Goal: Information Seeking & Learning: Learn about a topic

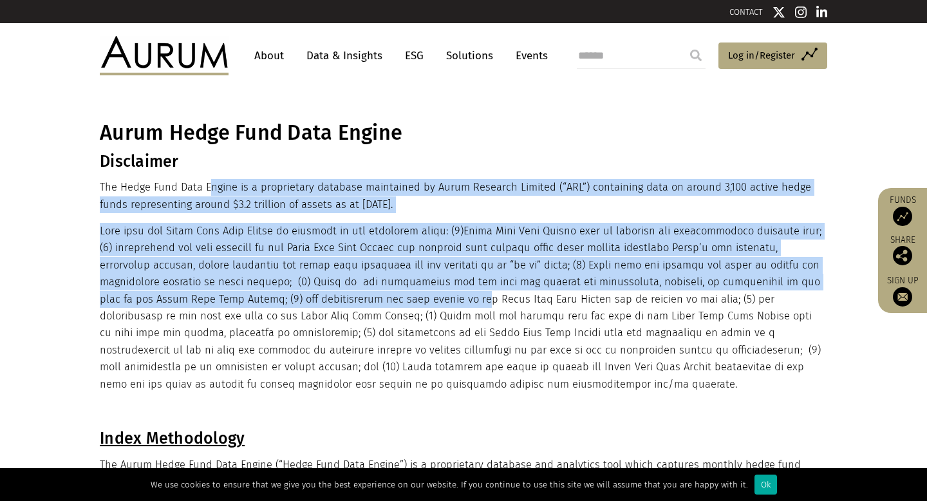
drag, startPoint x: 212, startPoint y: 185, endPoint x: 418, endPoint y: 308, distance: 240.0
click at [156, 37] on img at bounding box center [164, 55] width 129 height 39
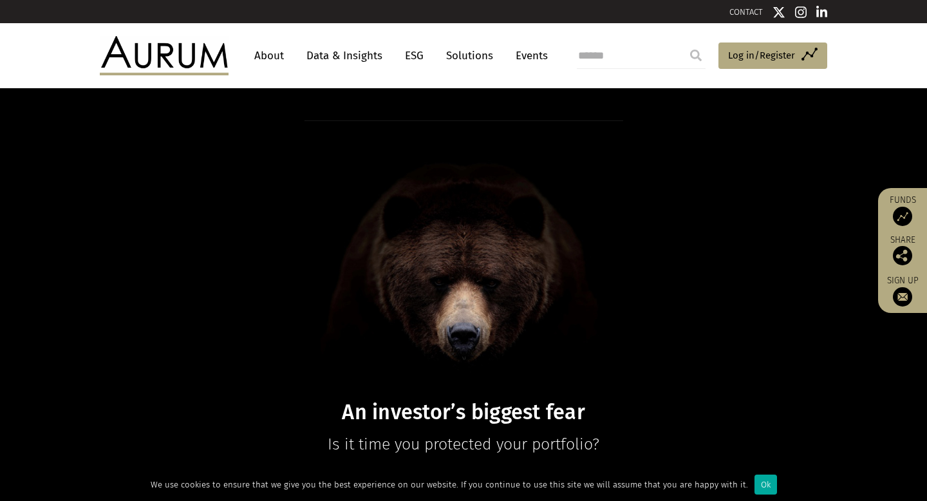
click at [361, 58] on link "Data & Insights" at bounding box center [344, 56] width 89 height 24
